Goal: Task Accomplishment & Management: Manage account settings

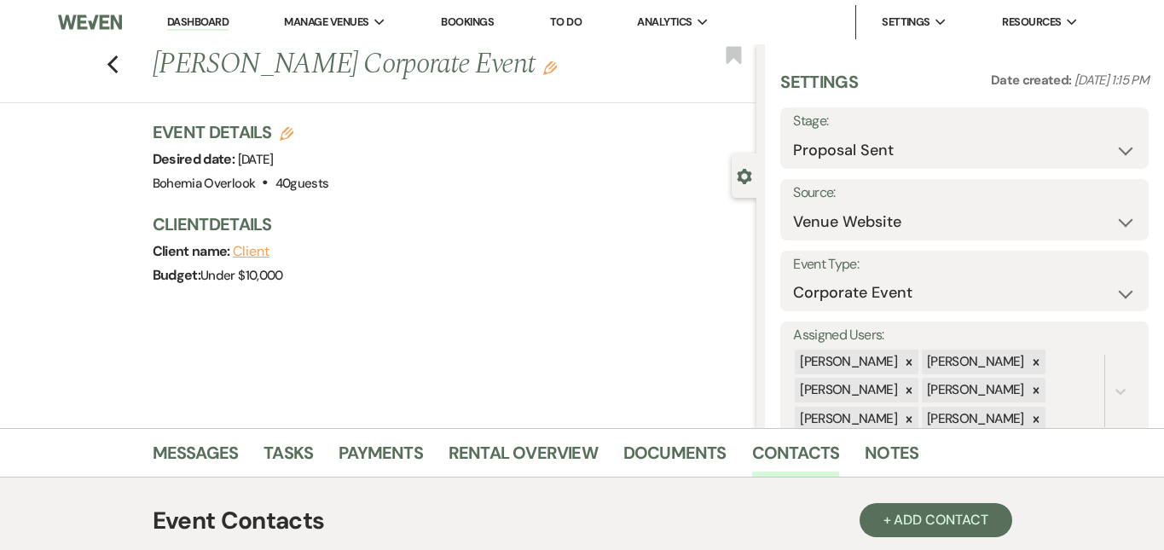
select select "6"
select select "5"
select select "9"
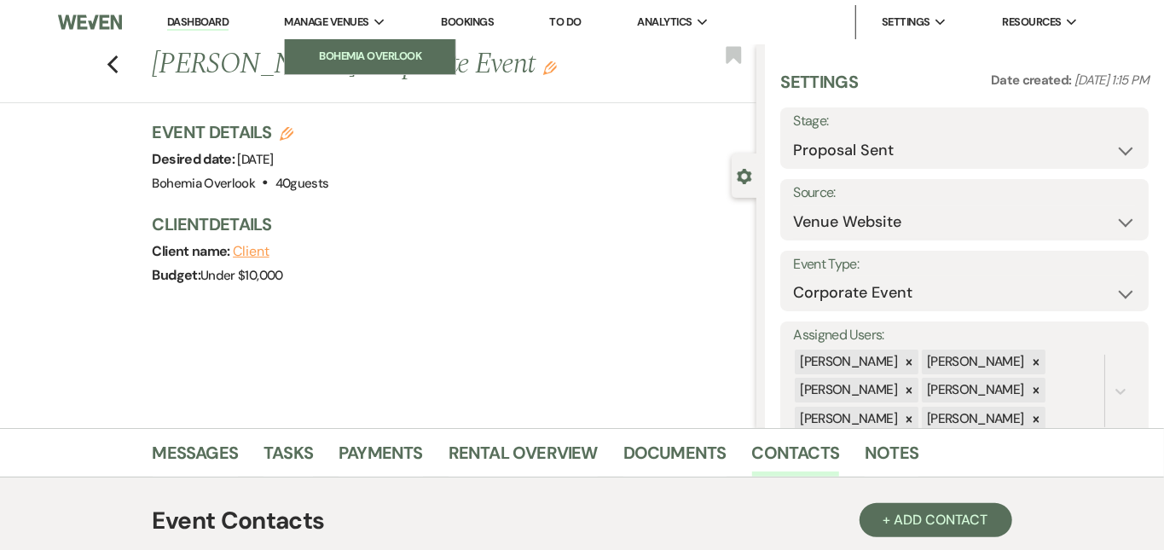
click at [362, 44] on link "Bohemia Overlook" at bounding box center [370, 56] width 171 height 34
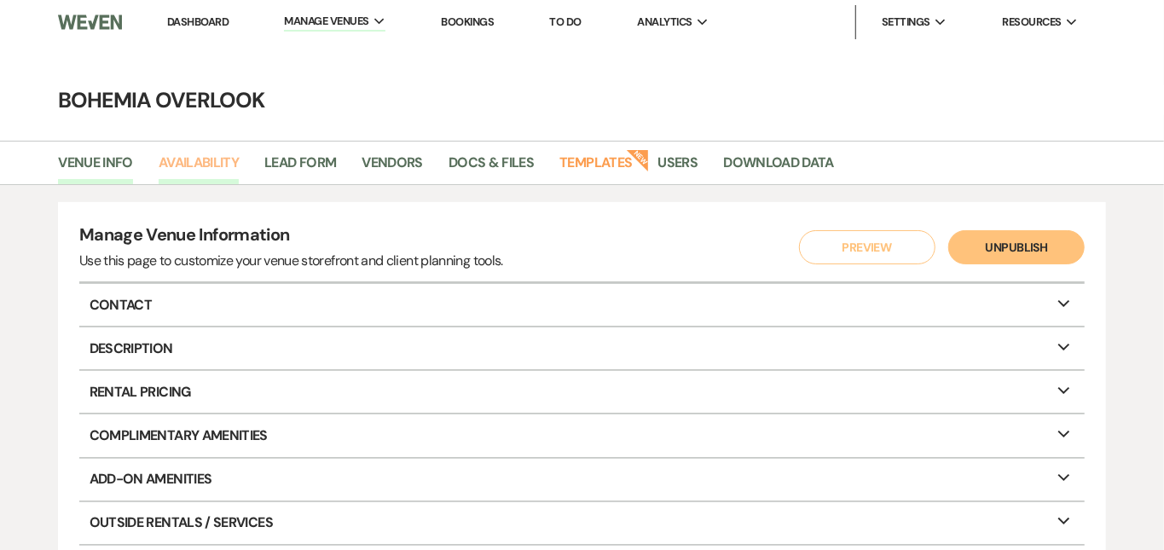
click at [189, 174] on link "Availability" at bounding box center [199, 168] width 80 height 32
select select "3"
select select "2026"
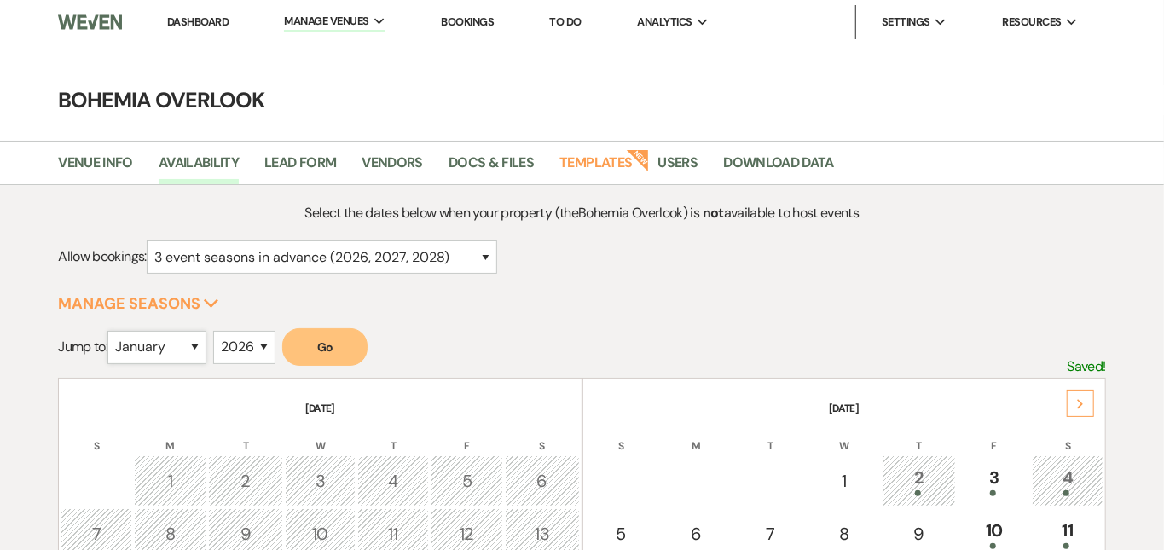
select select "6"
click at [349, 345] on button "Go" at bounding box center [324, 347] width 85 height 38
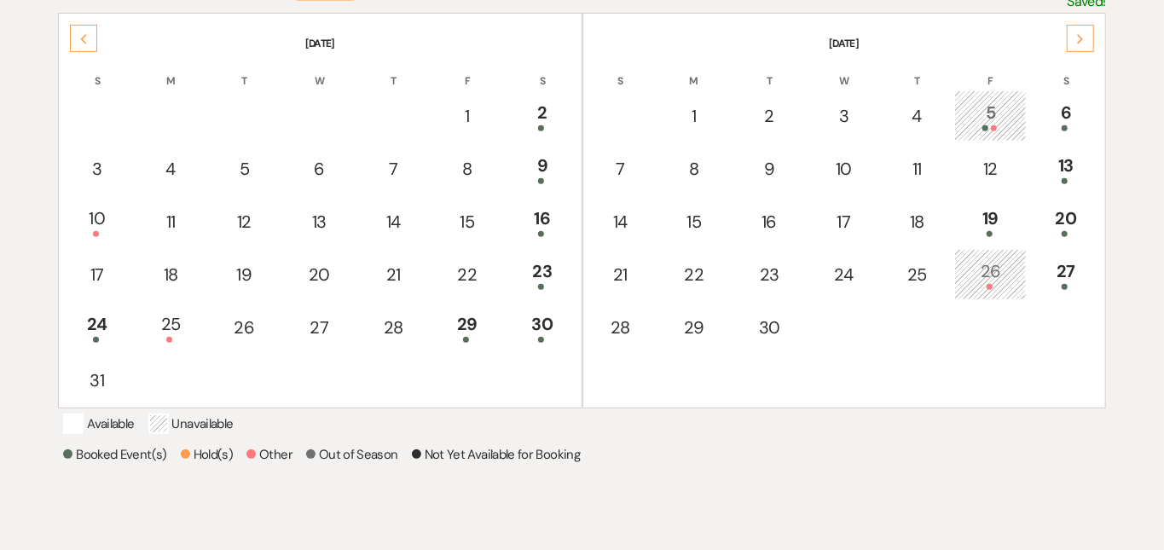
scroll to position [370, 0]
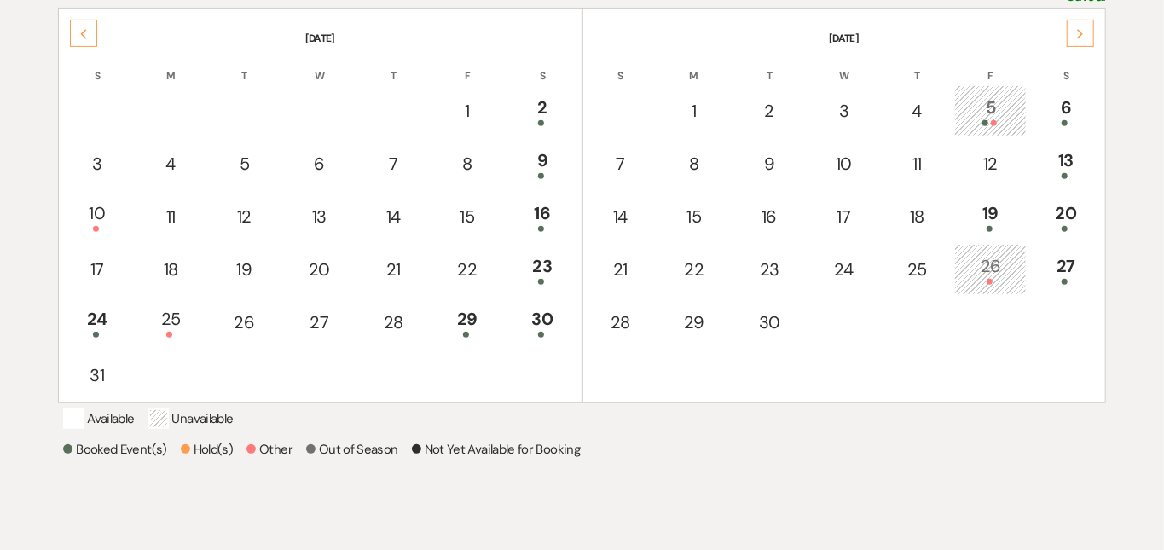
click at [1004, 265] on div "26" at bounding box center [991, 269] width 54 height 32
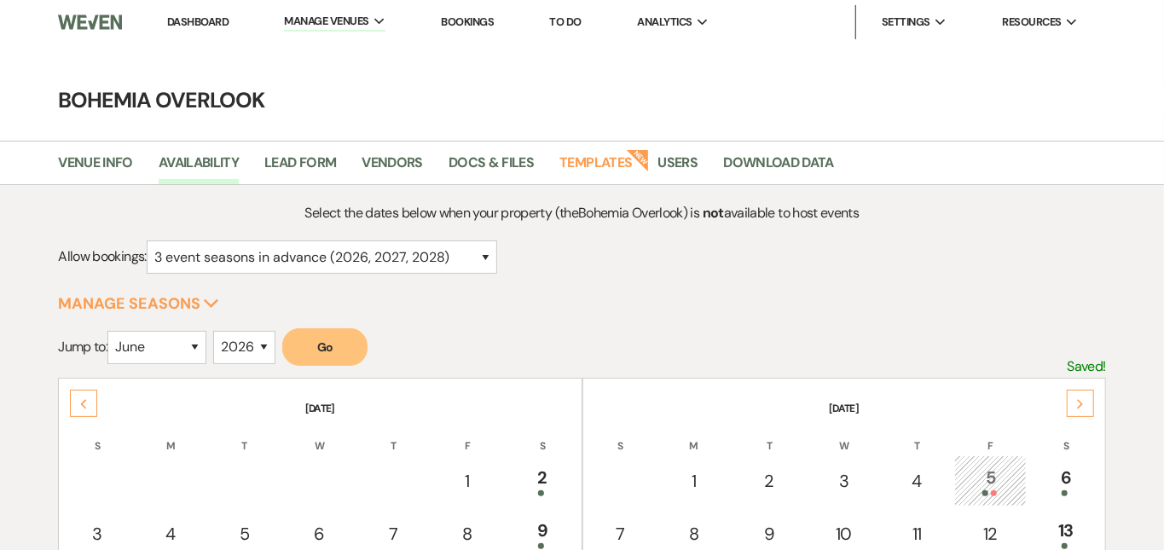
scroll to position [0, 0]
click at [200, 20] on link "Dashboard" at bounding box center [197, 22] width 61 height 15
select select "6"
